Goal: Task Accomplishment & Management: Complete application form

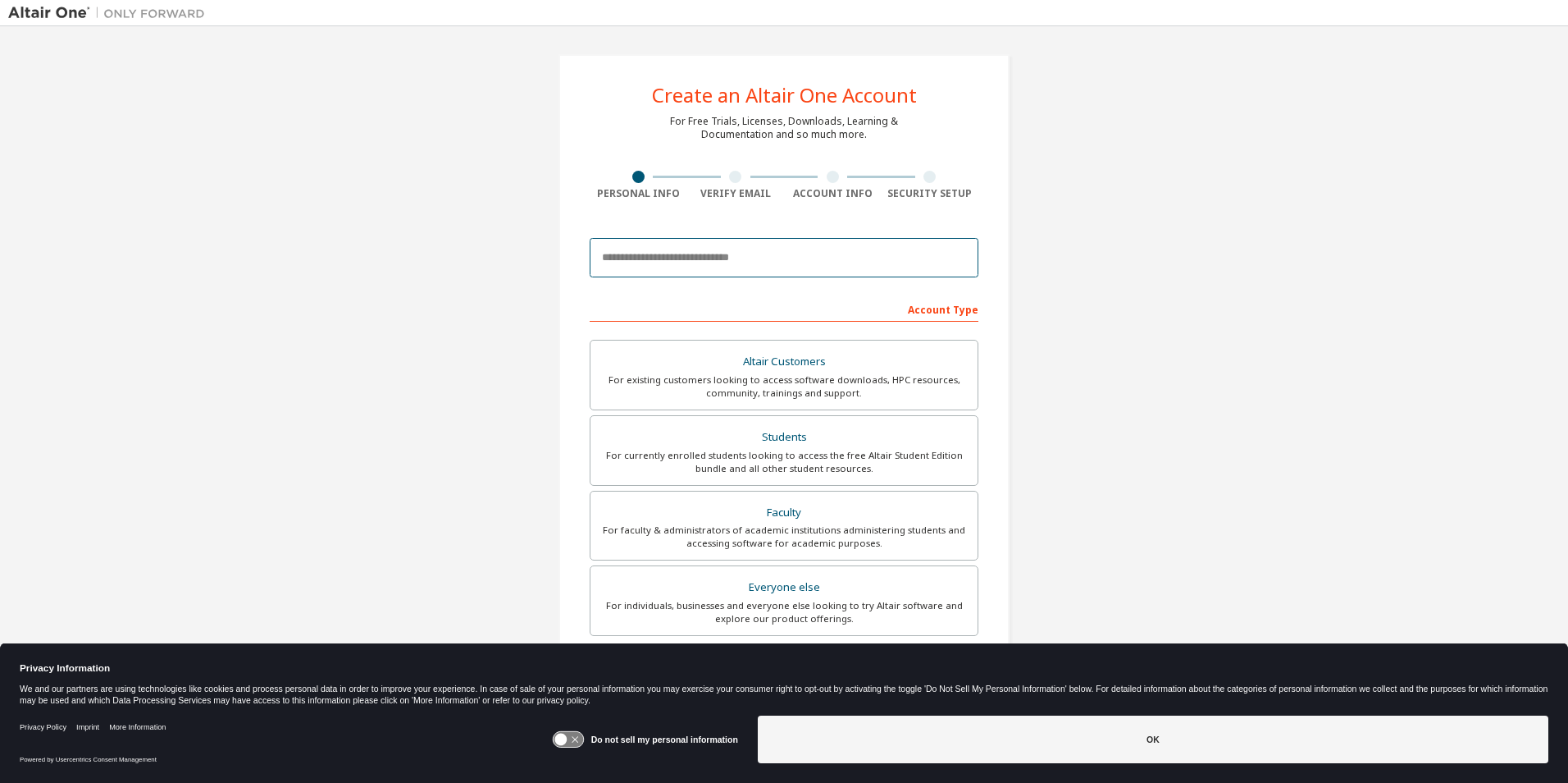
click at [726, 263] on input "email" at bounding box center [784, 258] width 389 height 40
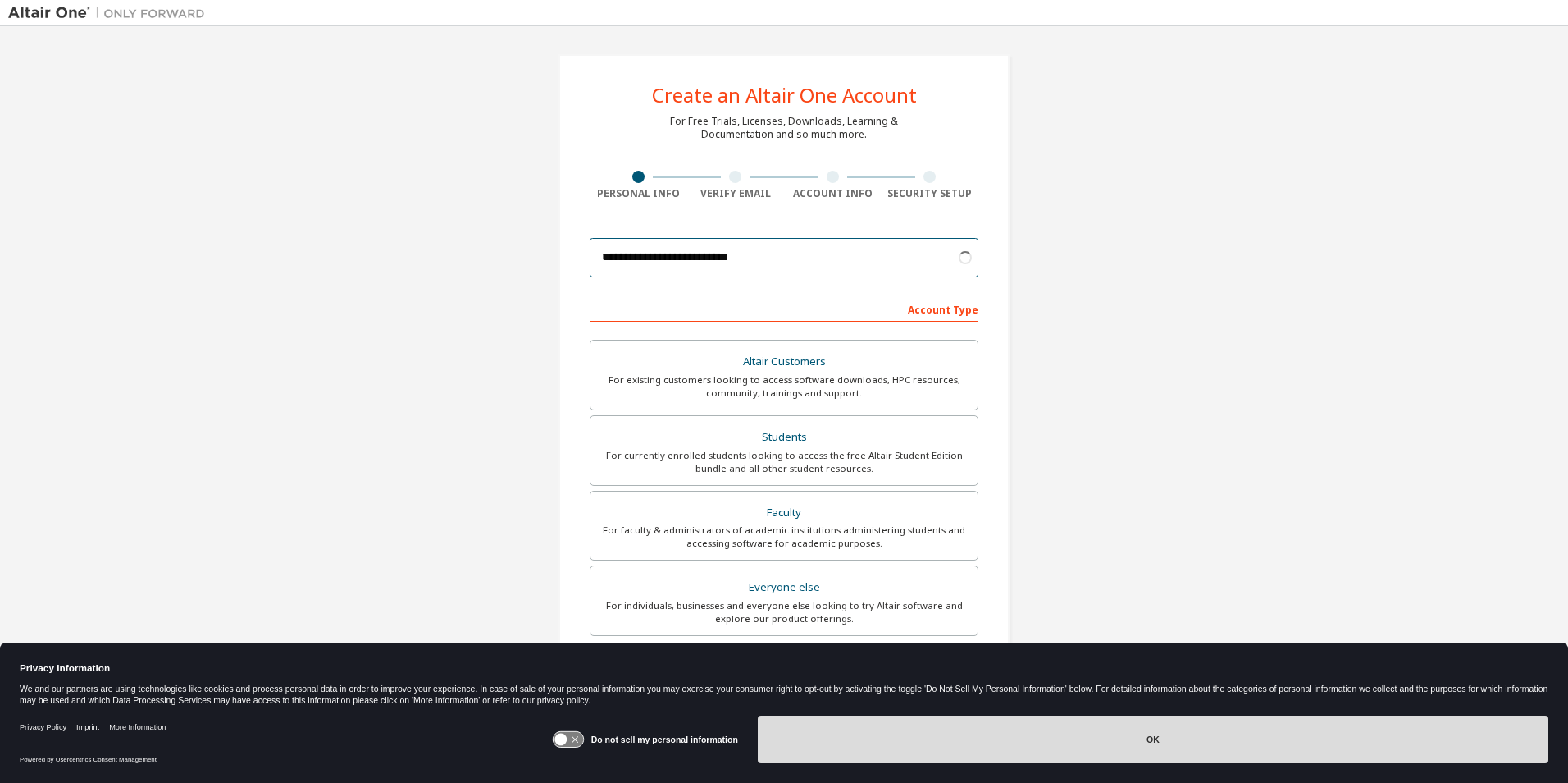
type input "**********"
click at [1110, 731] on button "OK" at bounding box center [1153, 739] width 790 height 47
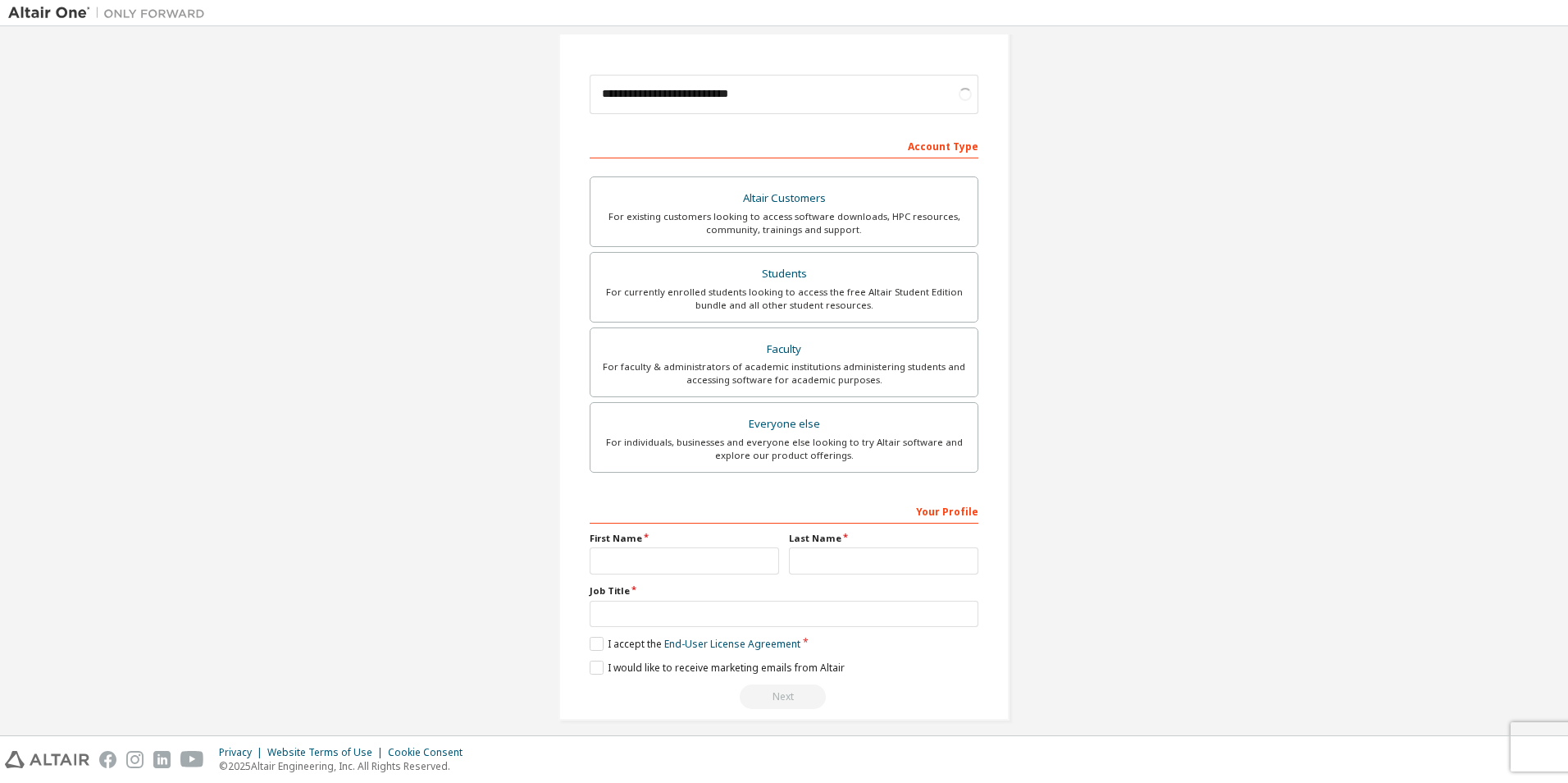
scroll to position [164, 0]
click at [641, 555] on input "text" at bounding box center [684, 560] width 189 height 27
click at [748, 283] on div "Students" at bounding box center [784, 273] width 367 height 23
click at [621, 557] on input "text" at bounding box center [684, 560] width 189 height 27
type input "*****"
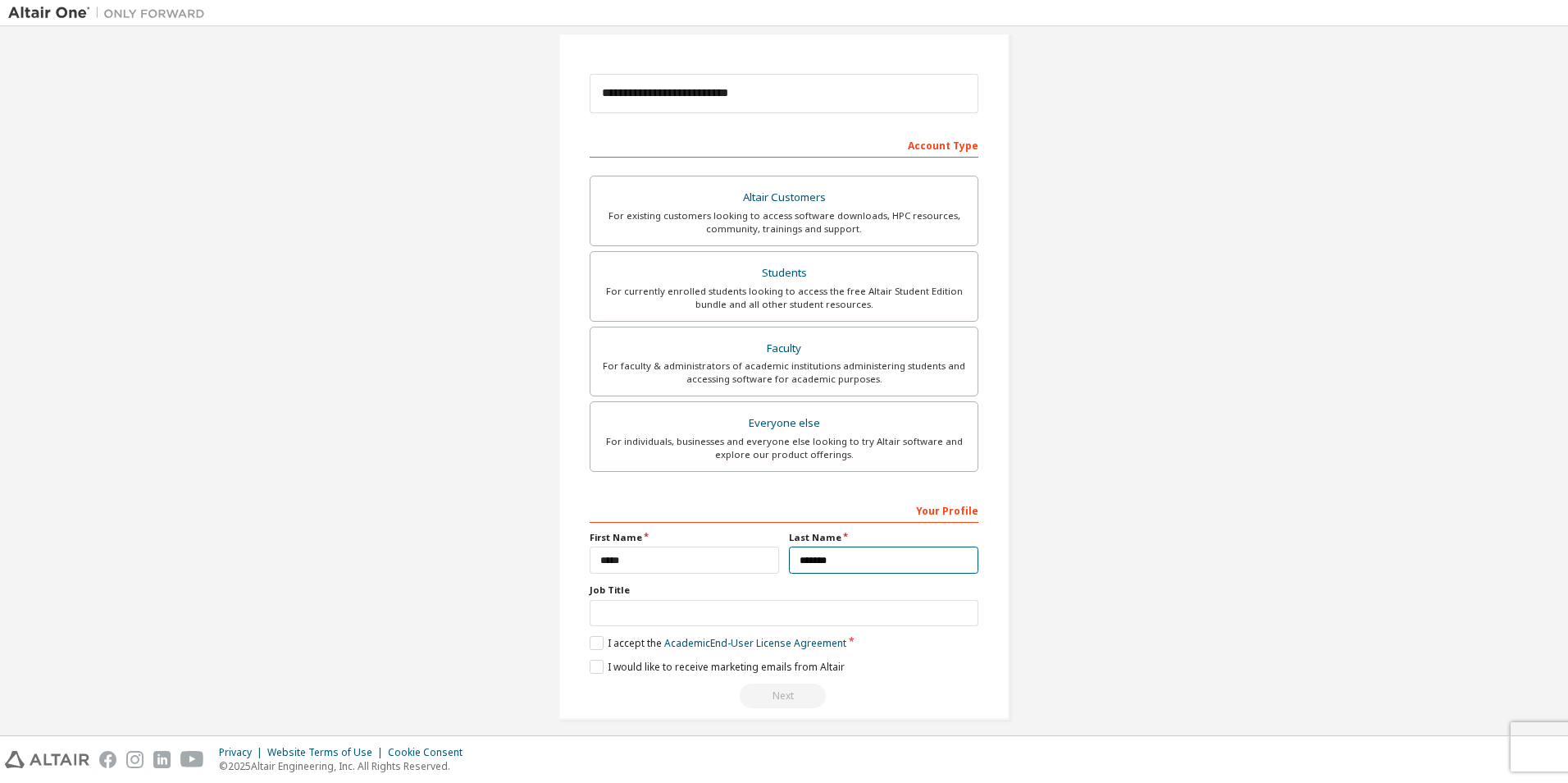
type input "*******"
click at [595, 646] on label "I accept the Academic End-User License Agreement" at bounding box center [717, 643] width 256 height 14
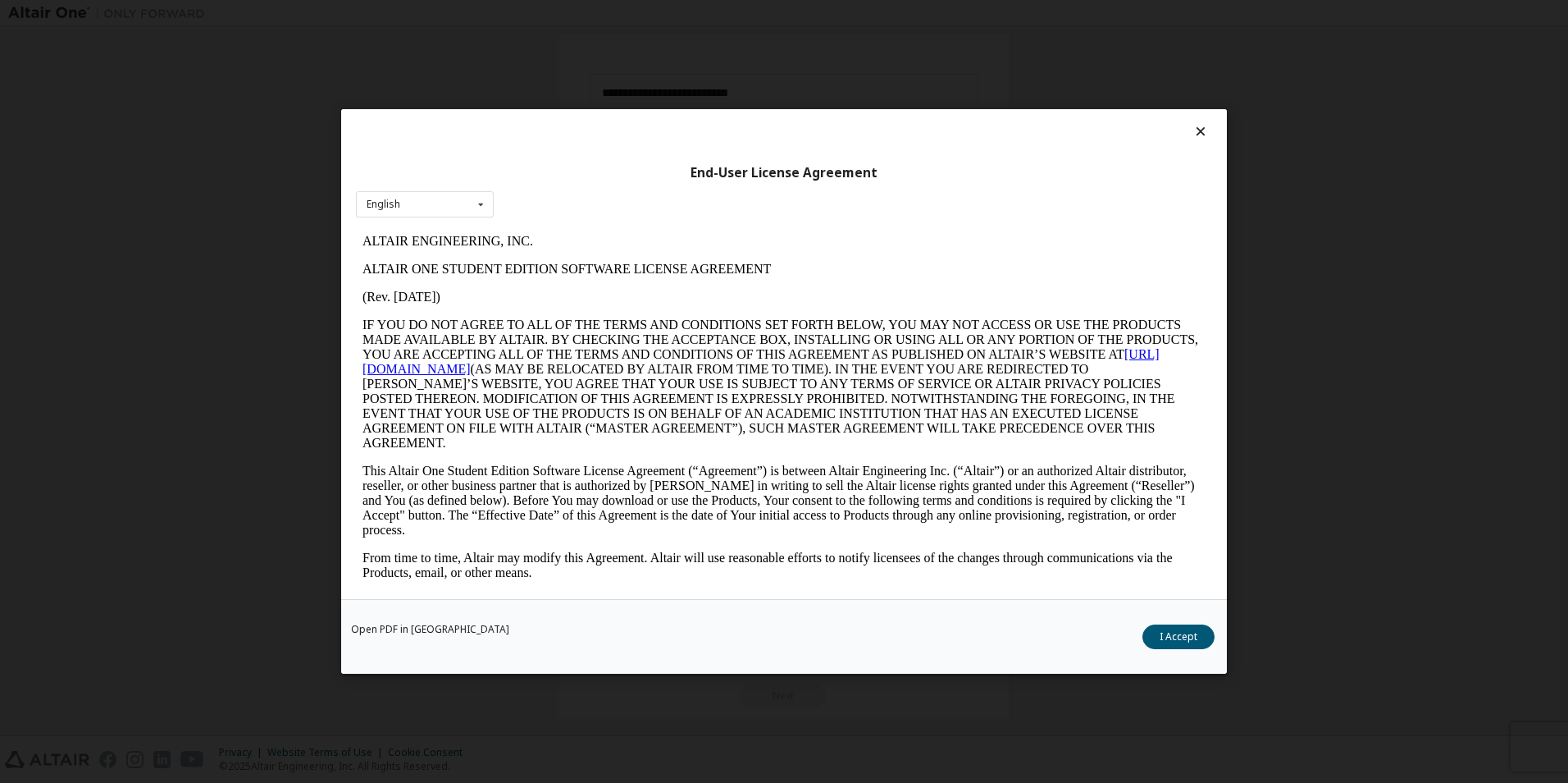
scroll to position [0, 0]
click at [1182, 633] on button "I Accept" at bounding box center [1178, 637] width 72 height 25
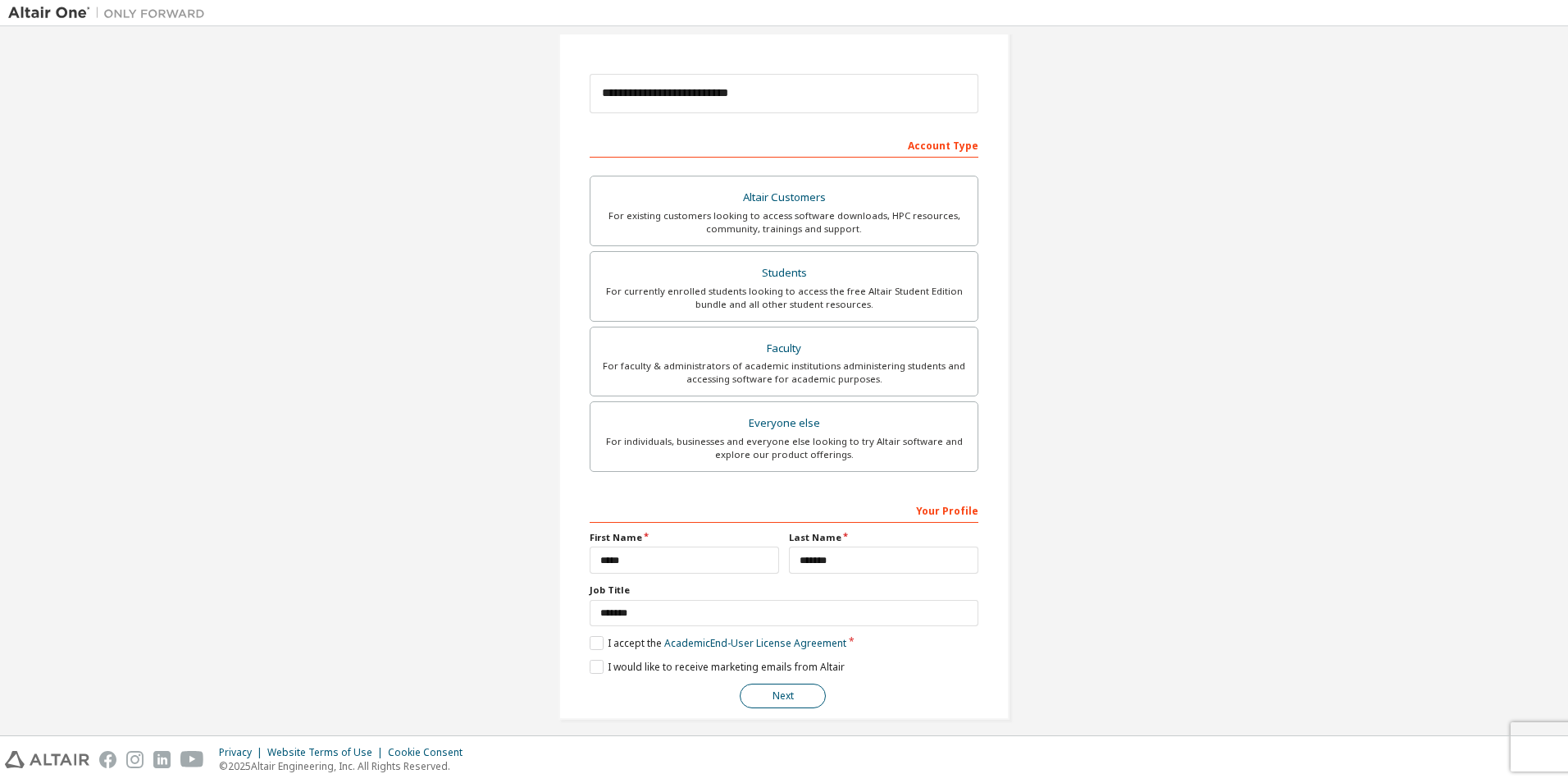
click at [797, 702] on button "Next" at bounding box center [783, 696] width 86 height 25
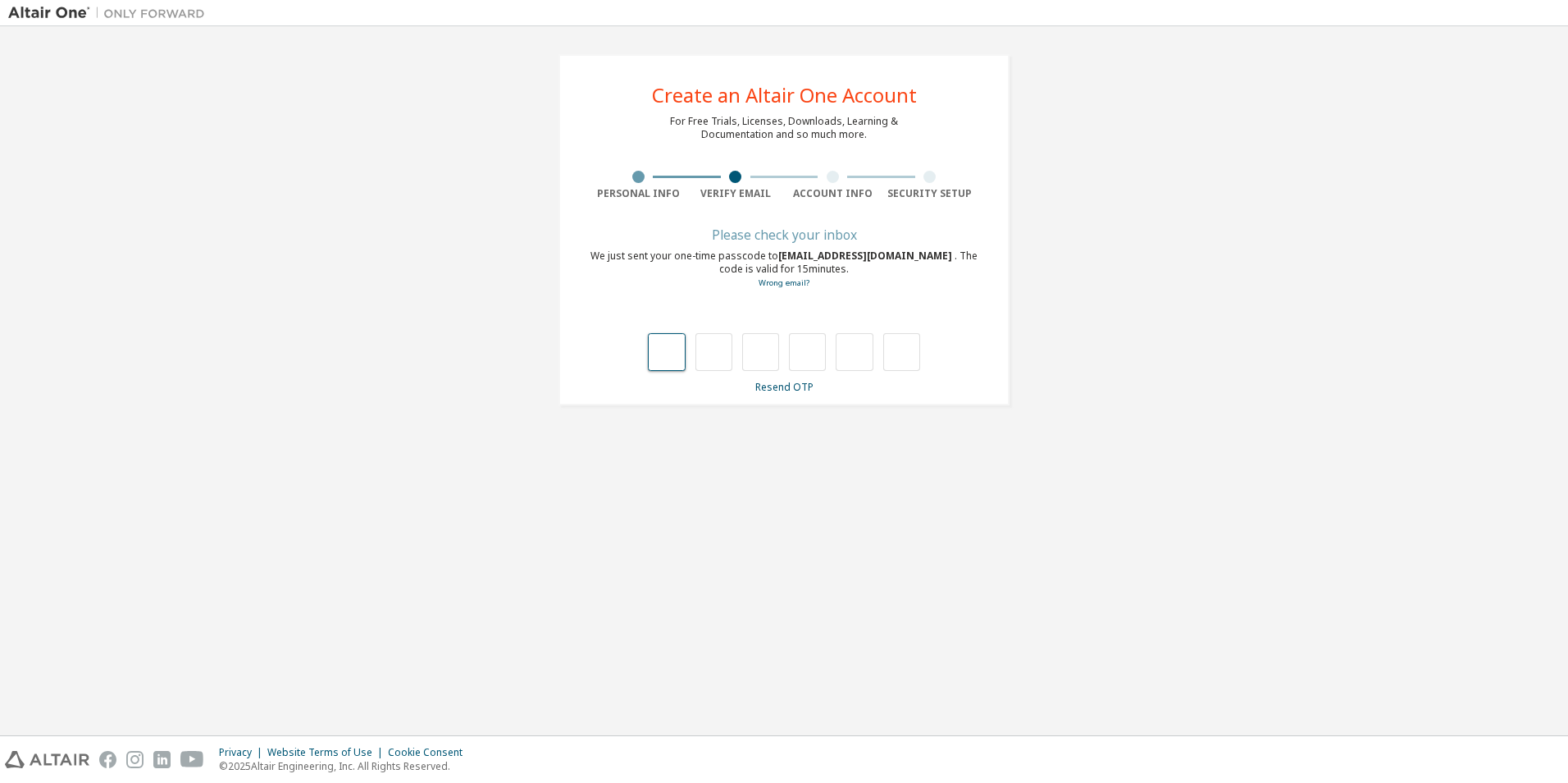
click at [671, 354] on input "text" at bounding box center [666, 352] width 37 height 38
type input "*"
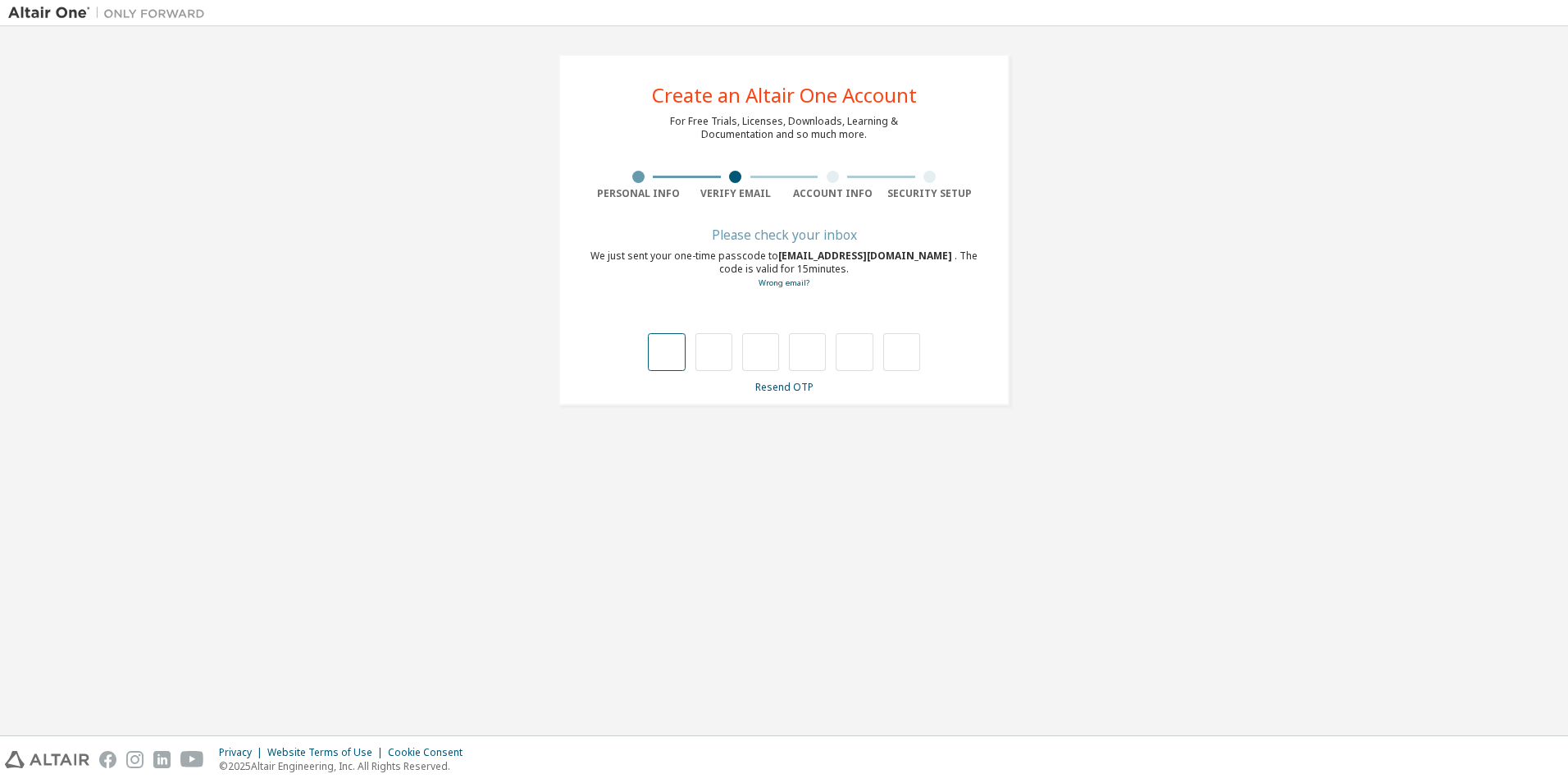
type input "*"
